Goal: Register for event/course

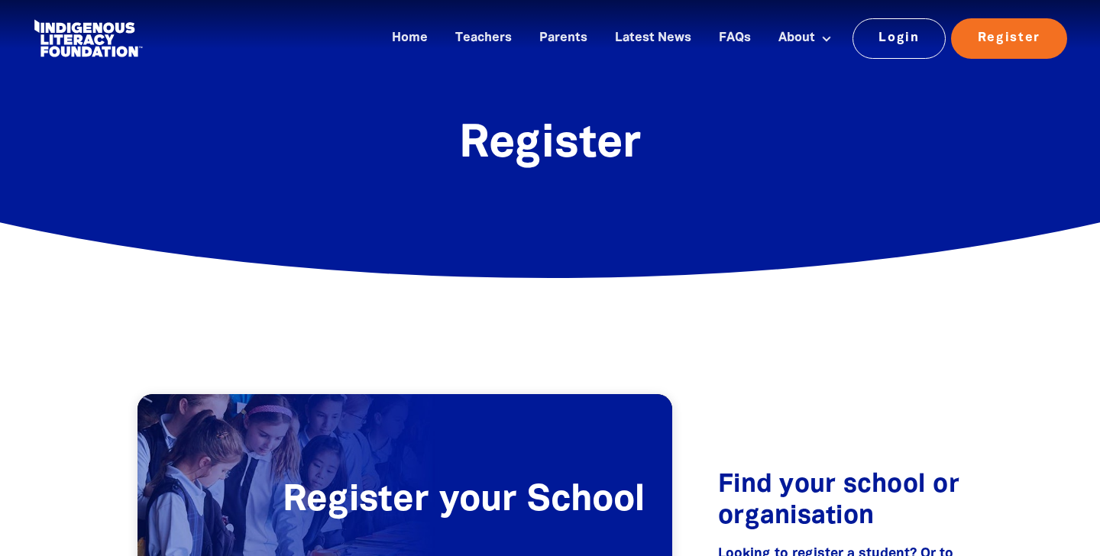
click at [559, 155] on span "Register" at bounding box center [550, 145] width 182 height 42
click at [1022, 33] on link "Register" at bounding box center [1009, 38] width 116 height 40
click at [477, 39] on link "Teachers" at bounding box center [483, 38] width 75 height 25
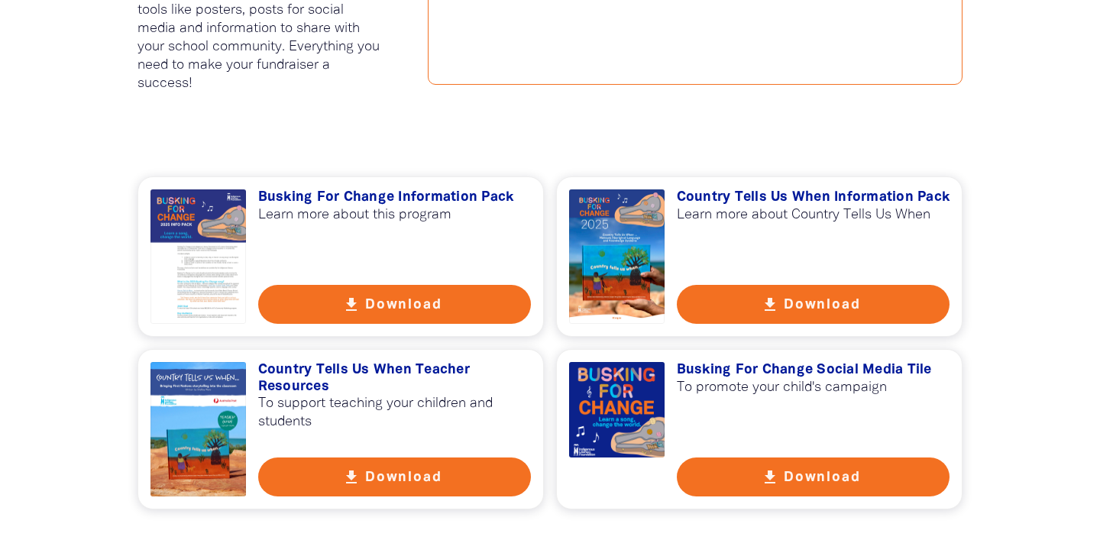
scroll to position [1040, 0]
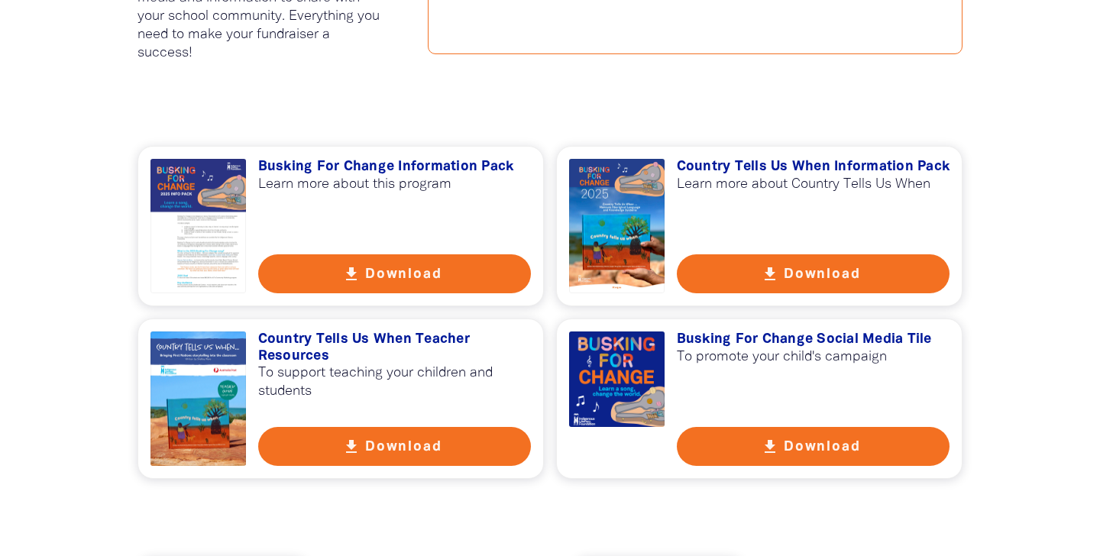
click at [205, 254] on div at bounding box center [198, 226] width 95 height 134
click at [214, 412] on div at bounding box center [198, 399] width 95 height 134
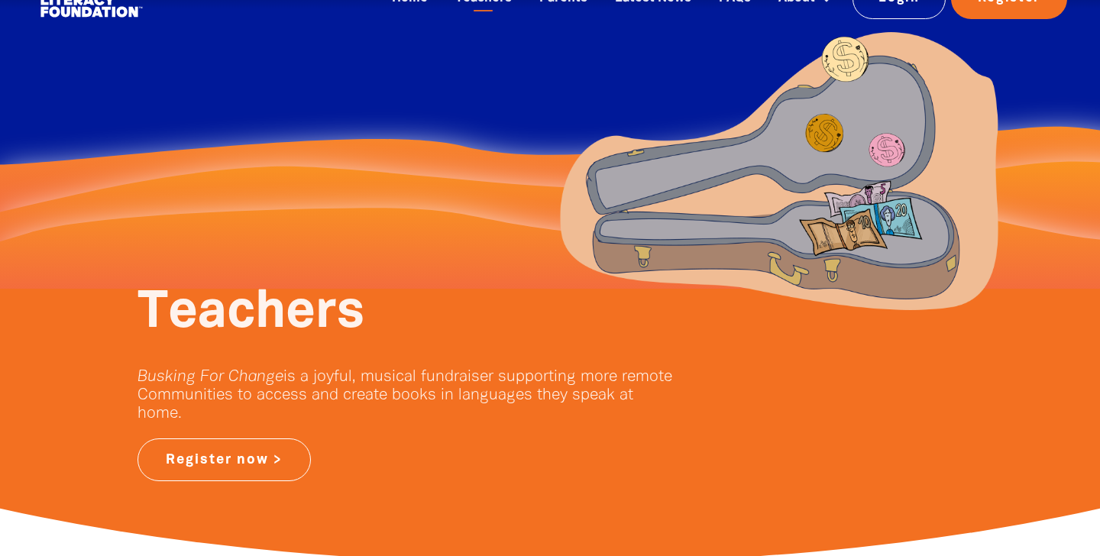
scroll to position [0, 0]
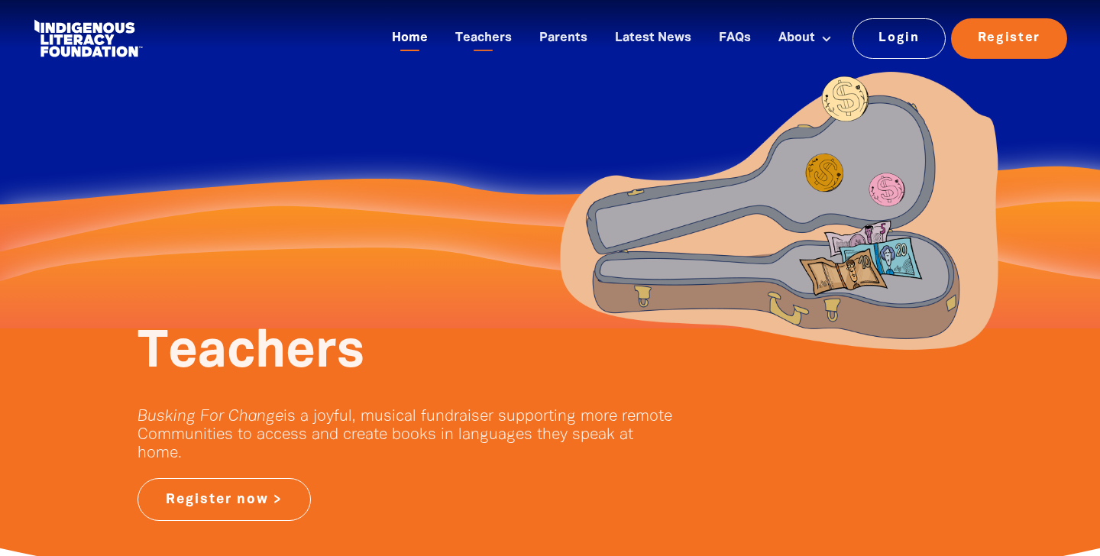
click at [430, 35] on link "Home" at bounding box center [410, 38] width 54 height 25
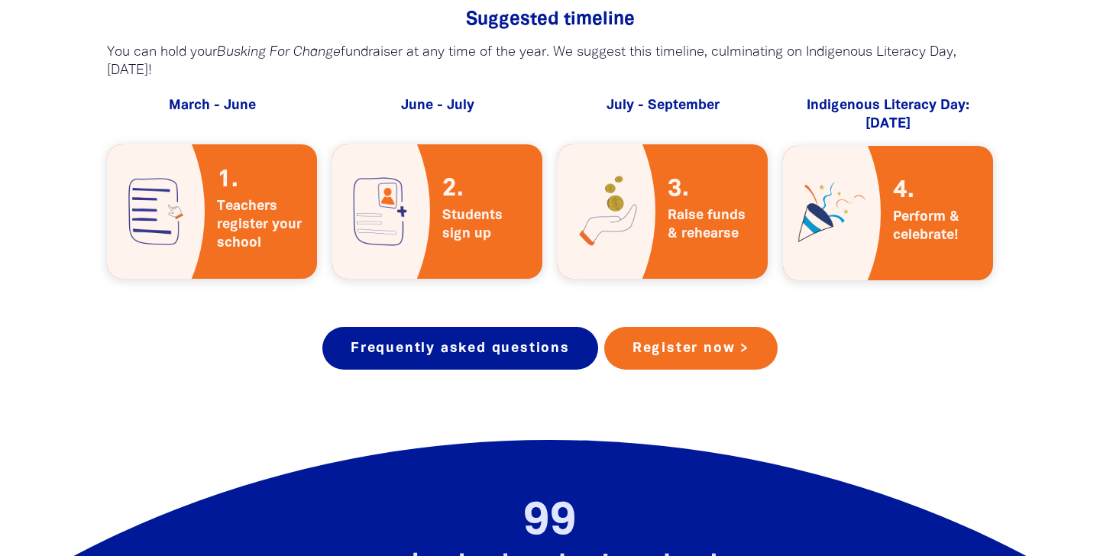
scroll to position [2767, 0]
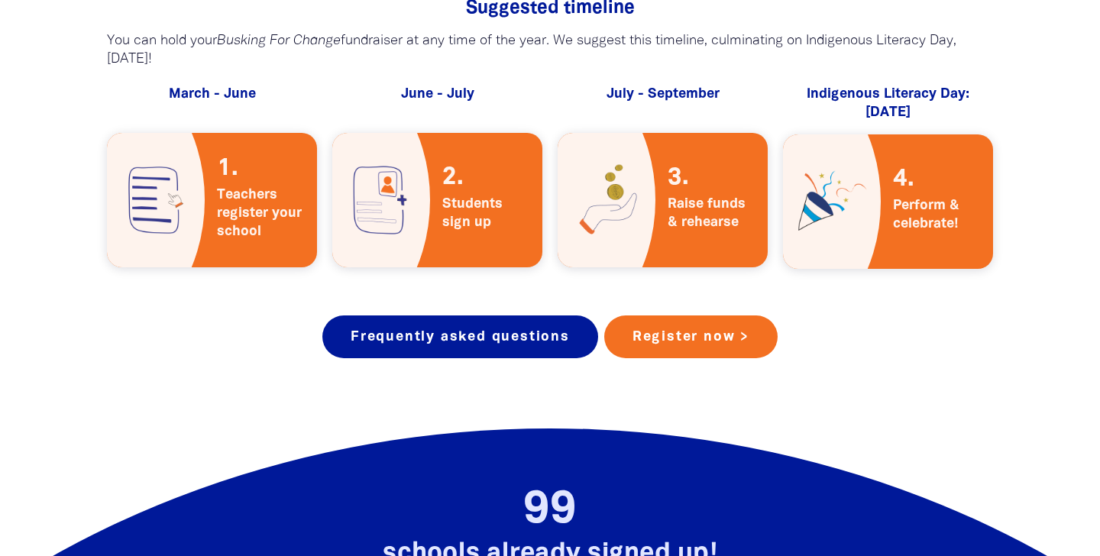
click at [816, 186] on img at bounding box center [832, 201] width 98 height 134
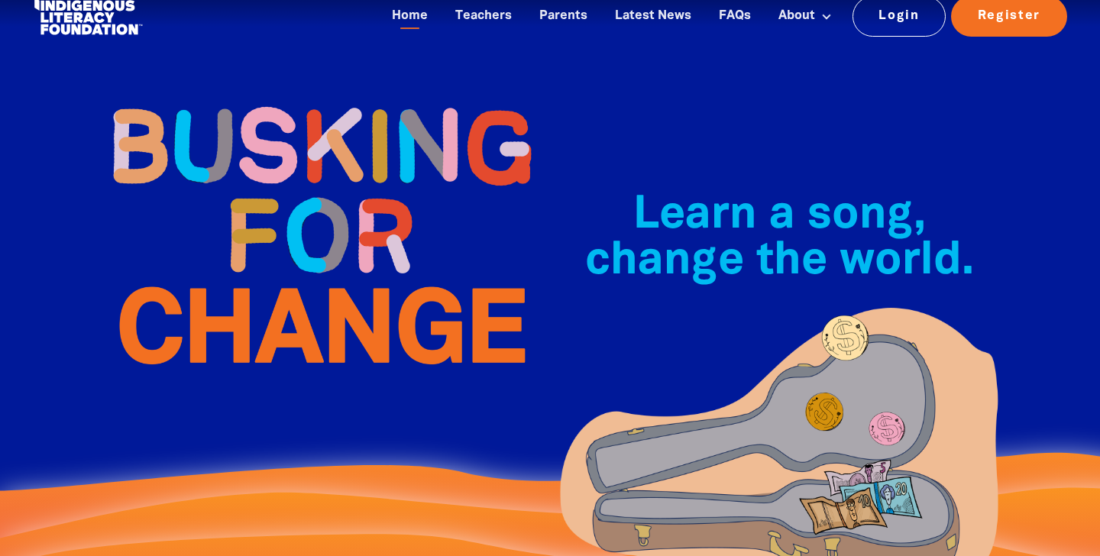
scroll to position [0, 0]
